Goal: Transaction & Acquisition: Download file/media

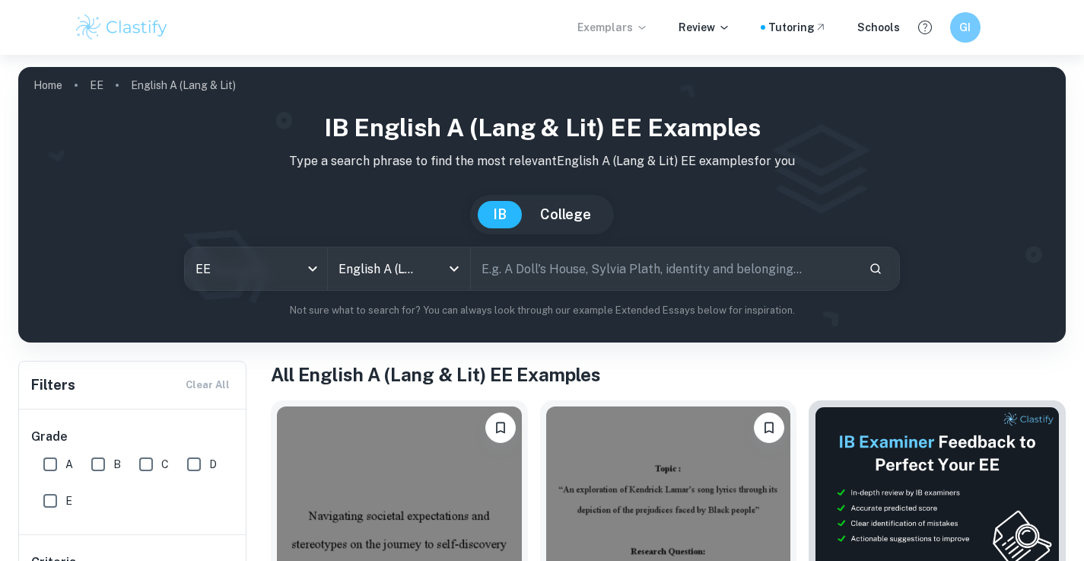
click at [648, 27] on icon at bounding box center [642, 27] width 12 height 12
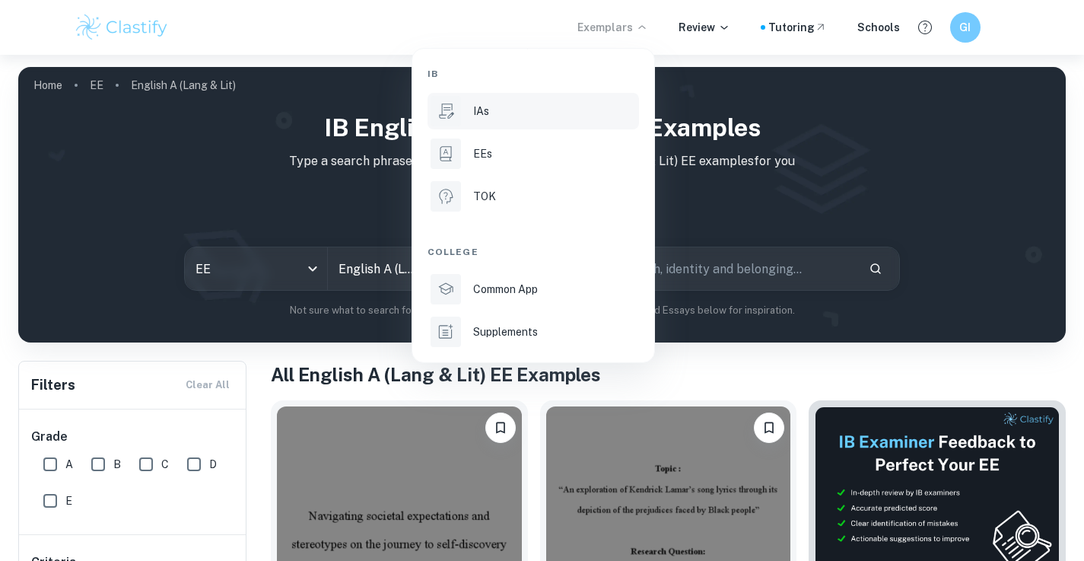
click at [520, 112] on div "IAs" at bounding box center [554, 111] width 163 height 17
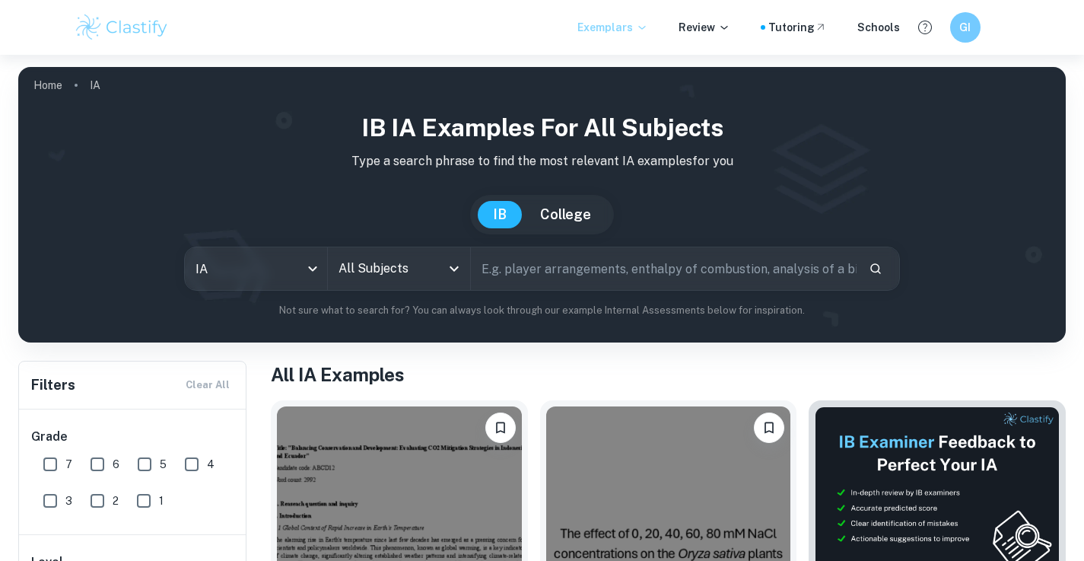
click at [447, 262] on icon "Open" at bounding box center [454, 268] width 18 height 18
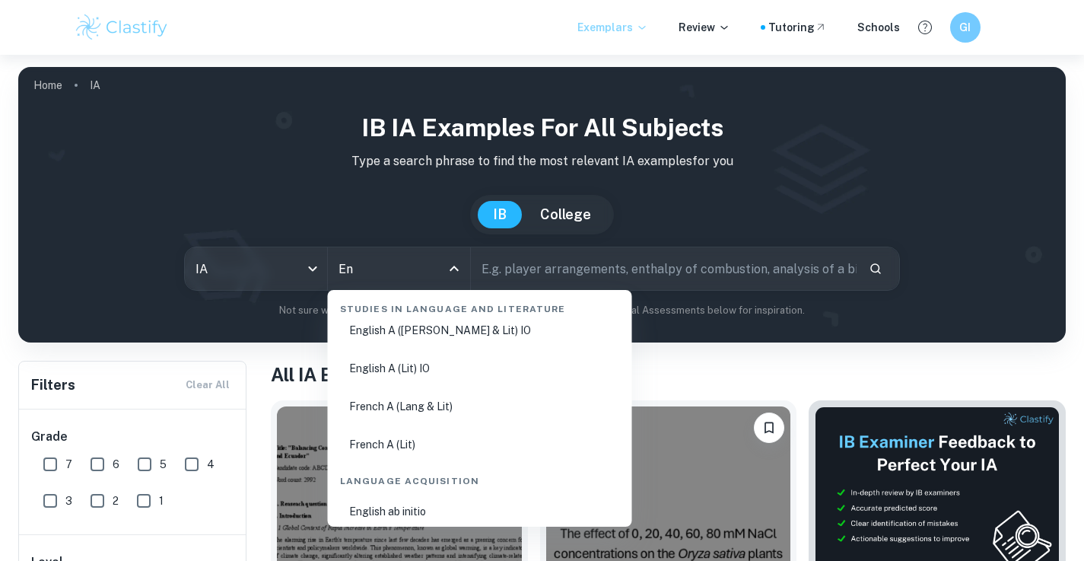
scroll to position [92, 0]
type input "En"
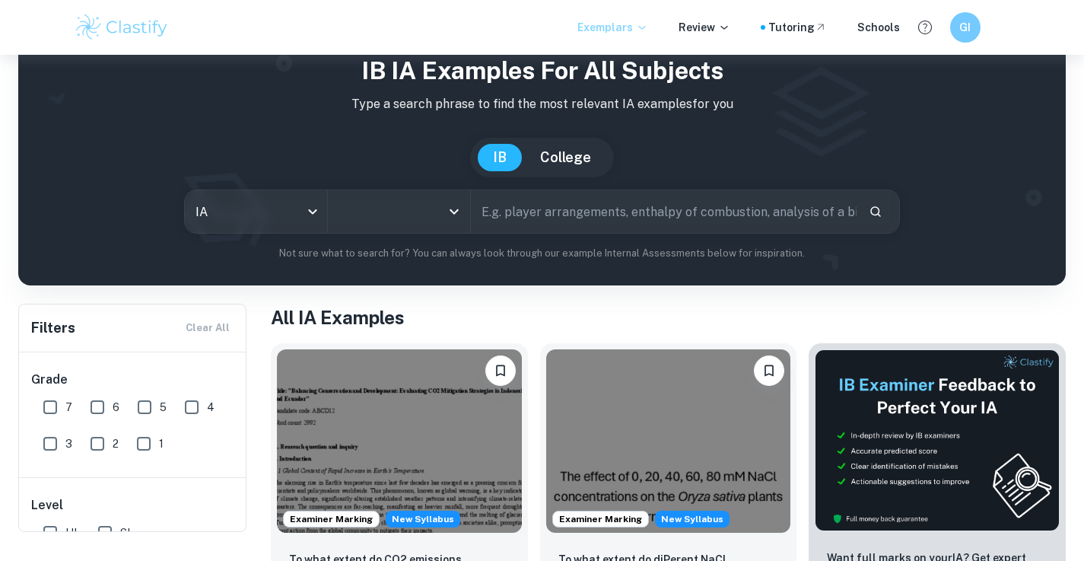
scroll to position [0, 0]
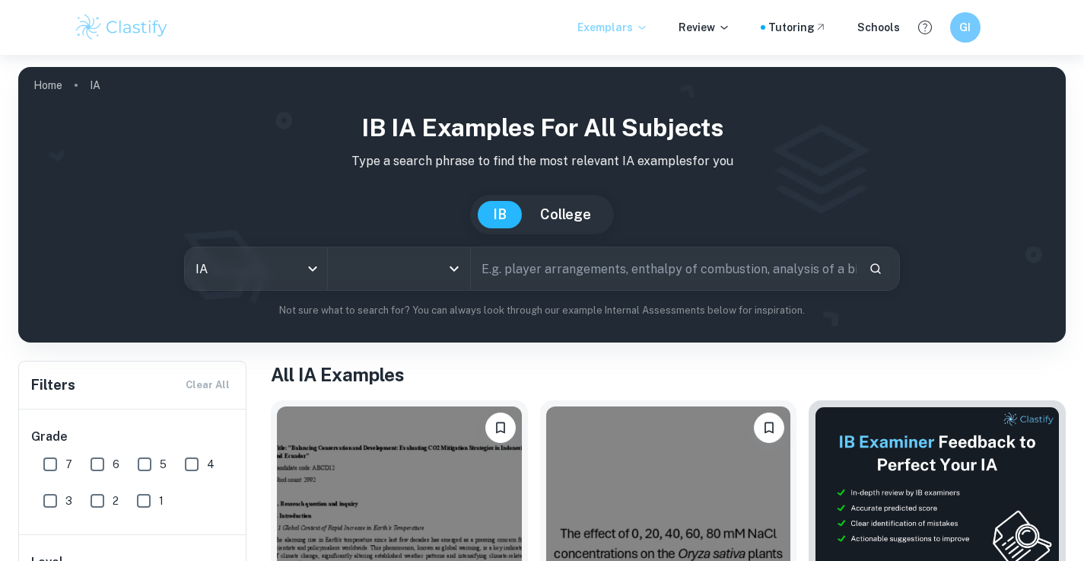
click at [562, 275] on input "text" at bounding box center [664, 268] width 386 height 43
click at [539, 268] on input "text" at bounding box center [664, 268] width 386 height 43
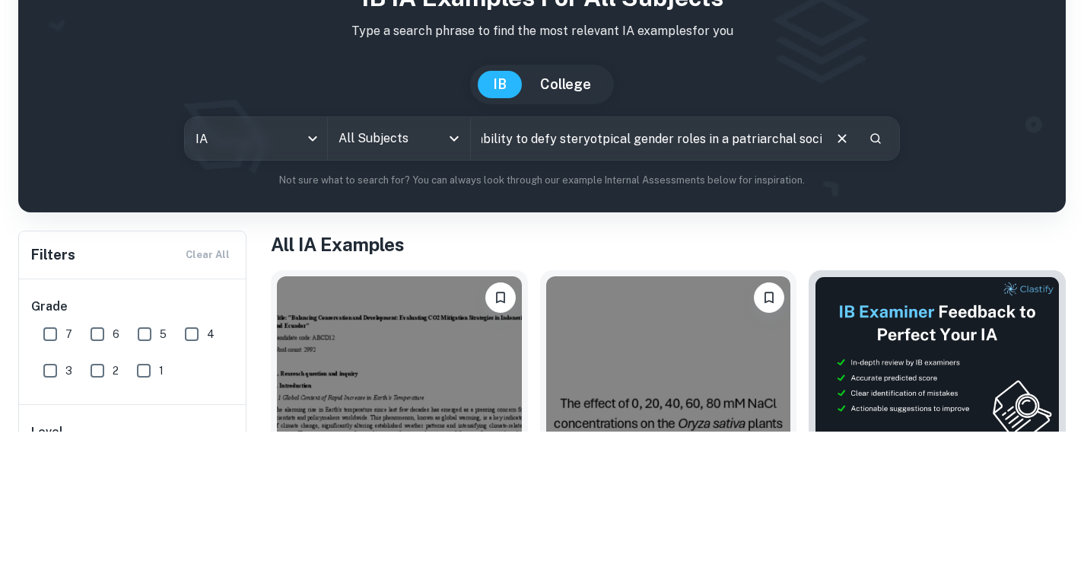
scroll to position [0, 63]
type input "Womens ability to defy steryotpical gender roles in a patriarchal society"
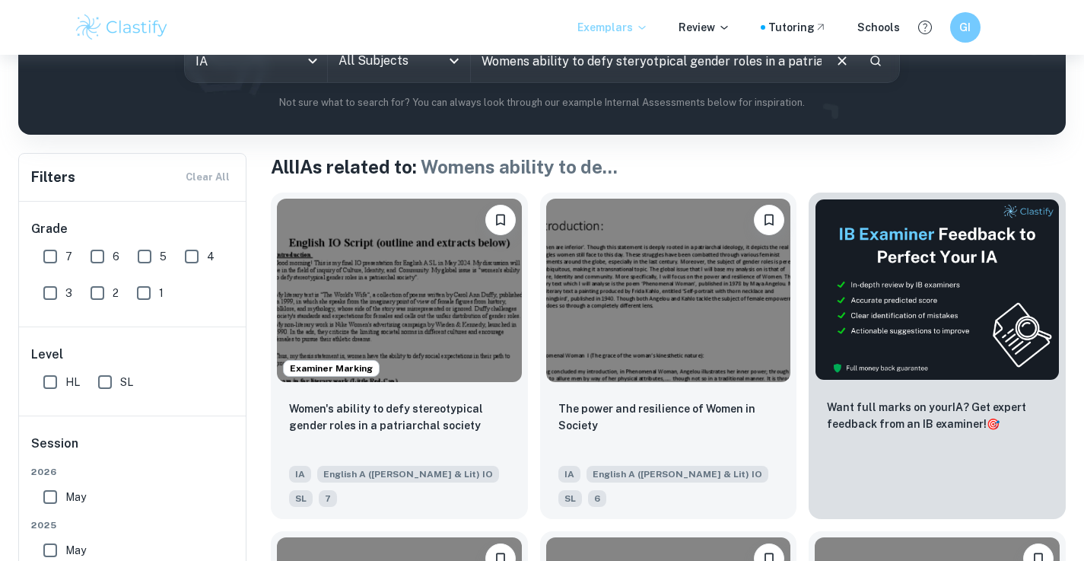
scroll to position [272, 0]
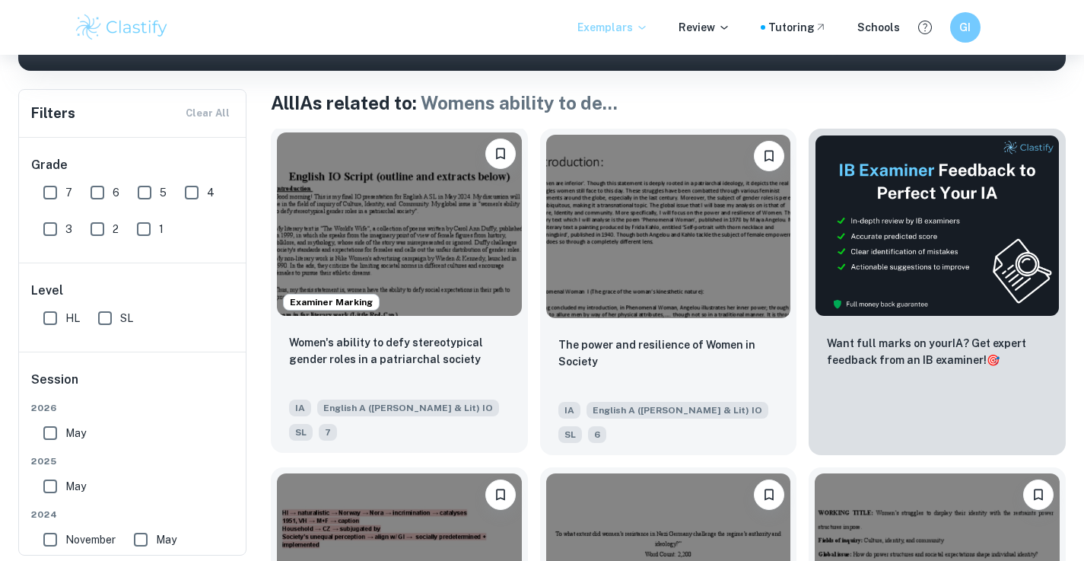
click at [479, 263] on img at bounding box center [399, 223] width 245 height 183
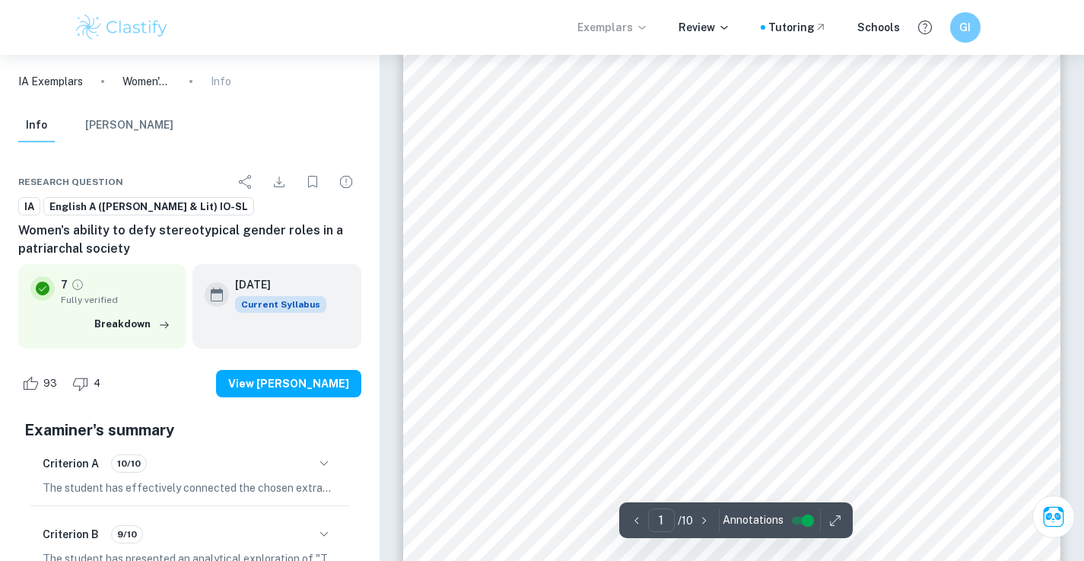
scroll to position [38, 0]
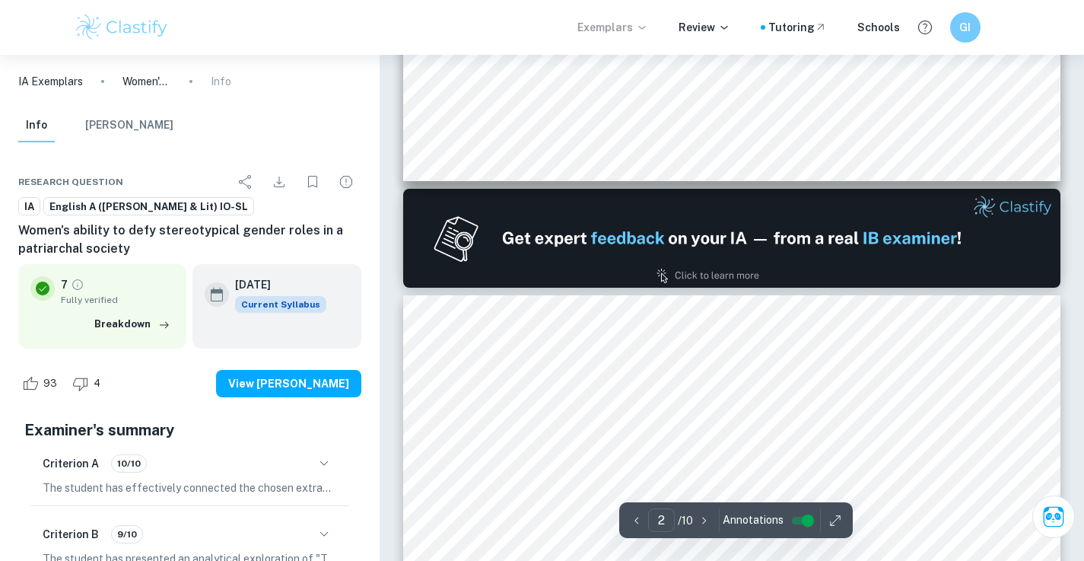
type input "1"
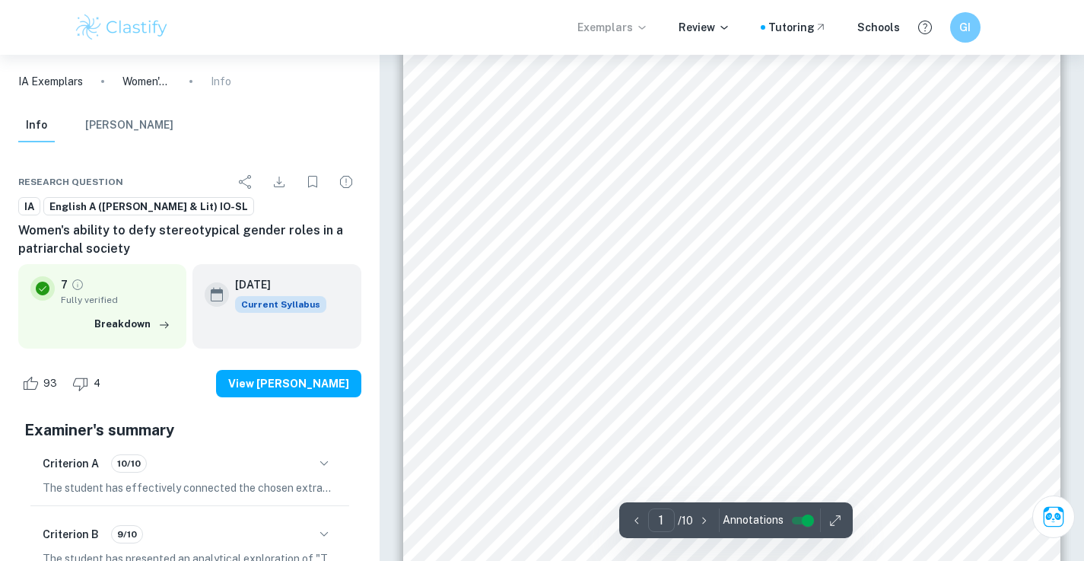
click at [280, 185] on icon "Download" at bounding box center [279, 182] width 18 height 18
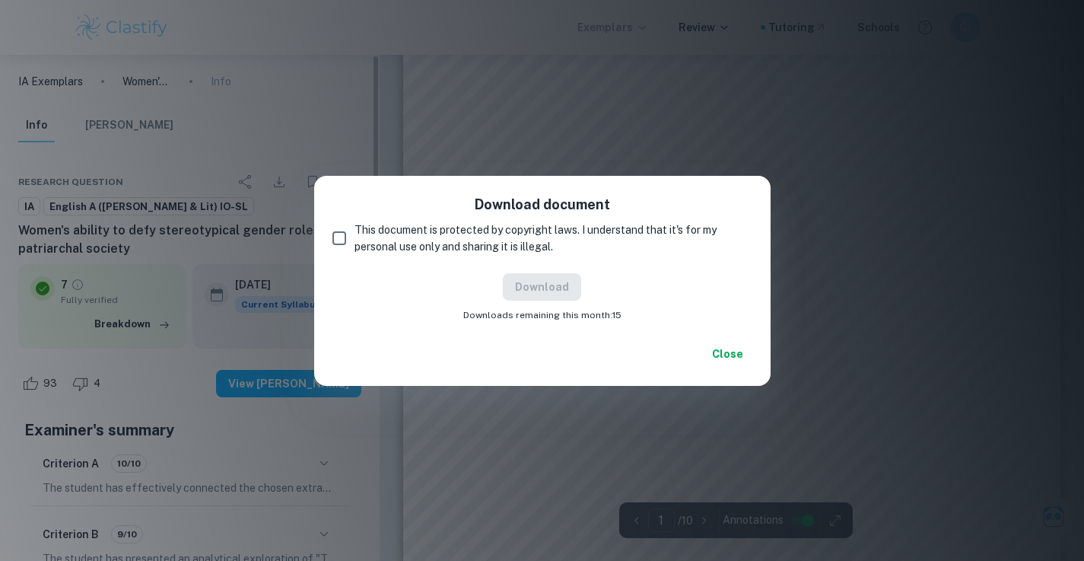
scroll to position [351, 0]
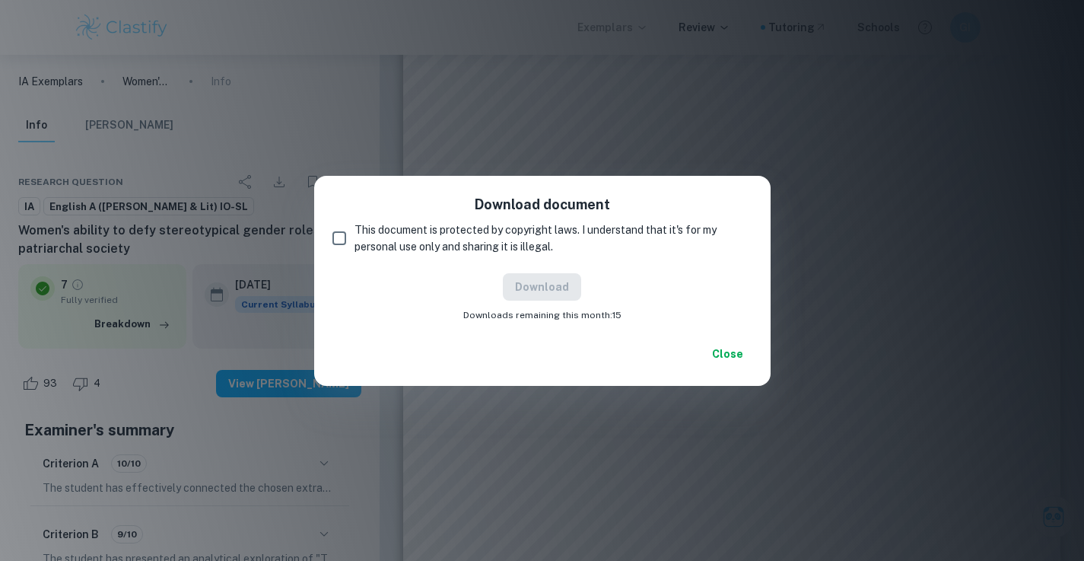
click at [354, 238] on input "This document is protected by copyright laws. I understand that it's for my per…" at bounding box center [339, 238] width 30 height 30
checkbox input "true"
click at [545, 288] on button "Download" at bounding box center [542, 286] width 78 height 27
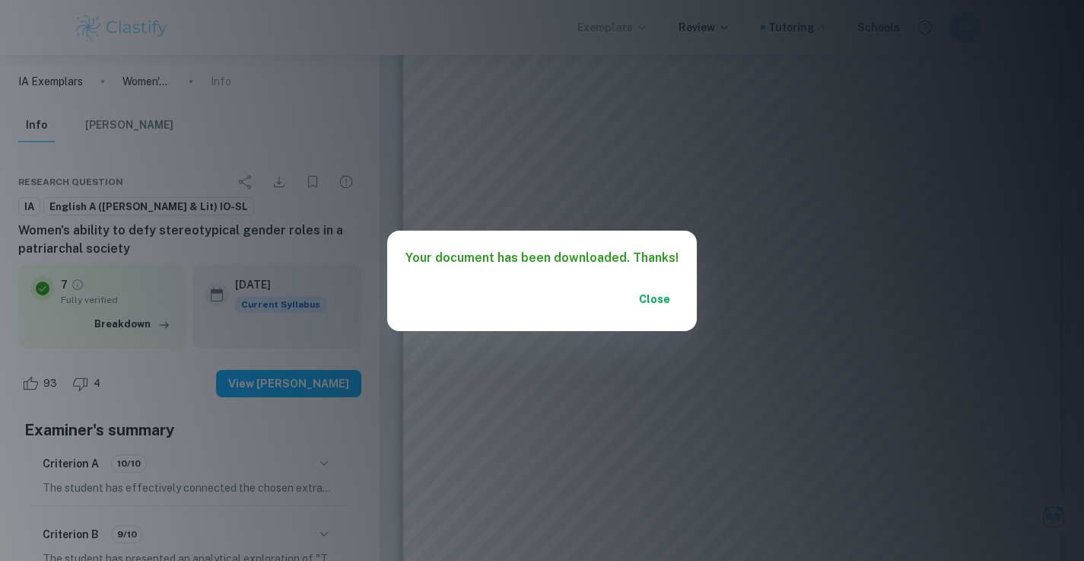
click at [650, 300] on button "Close" at bounding box center [654, 298] width 49 height 27
